Goal: Book appointment/travel/reservation

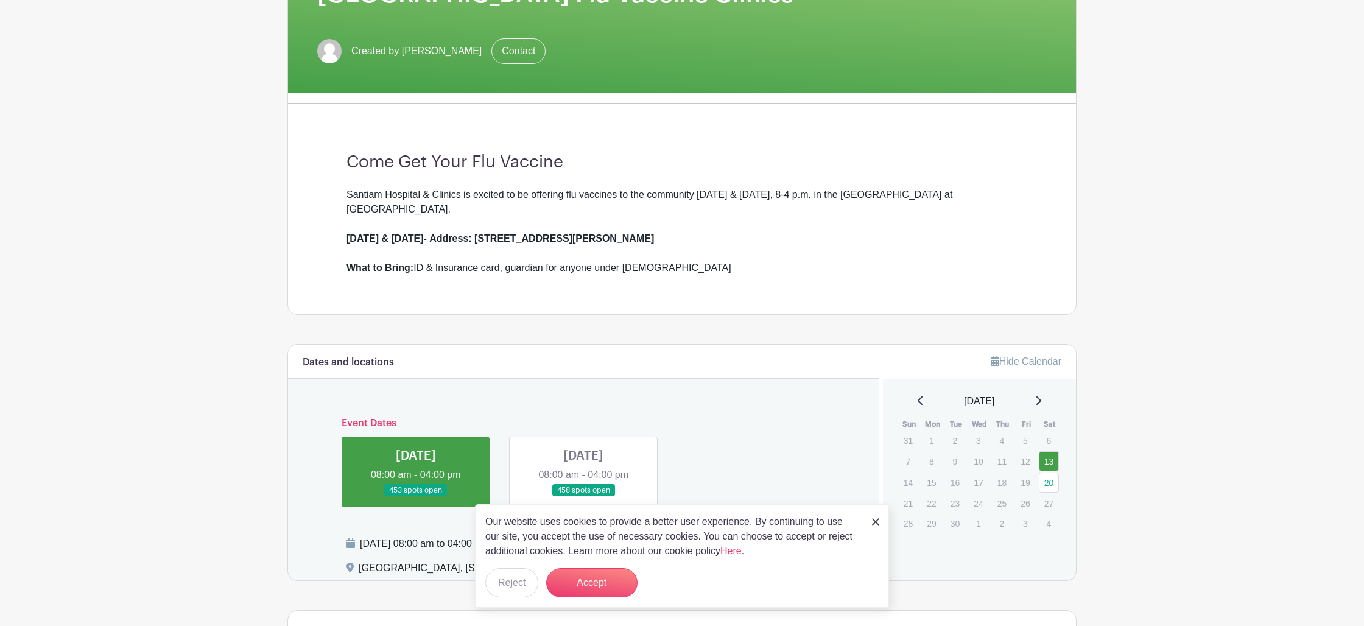
scroll to position [281, 0]
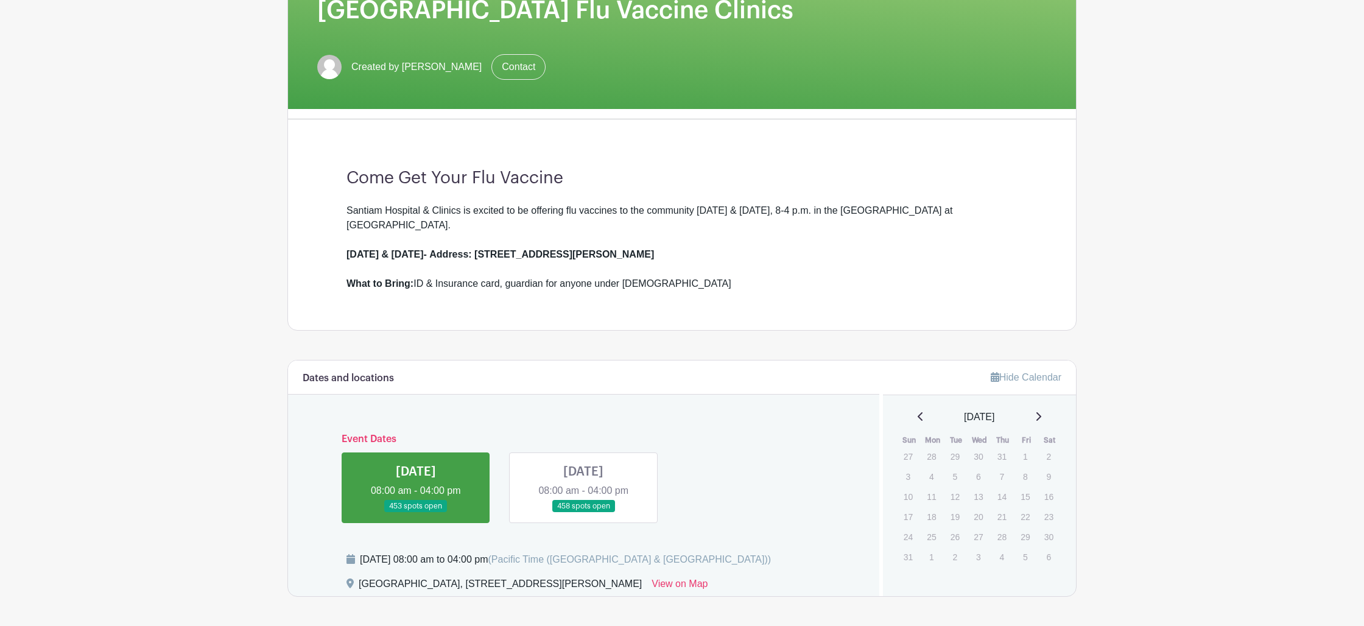
scroll to position [203, 0]
